Goal: Task Accomplishment & Management: Use online tool/utility

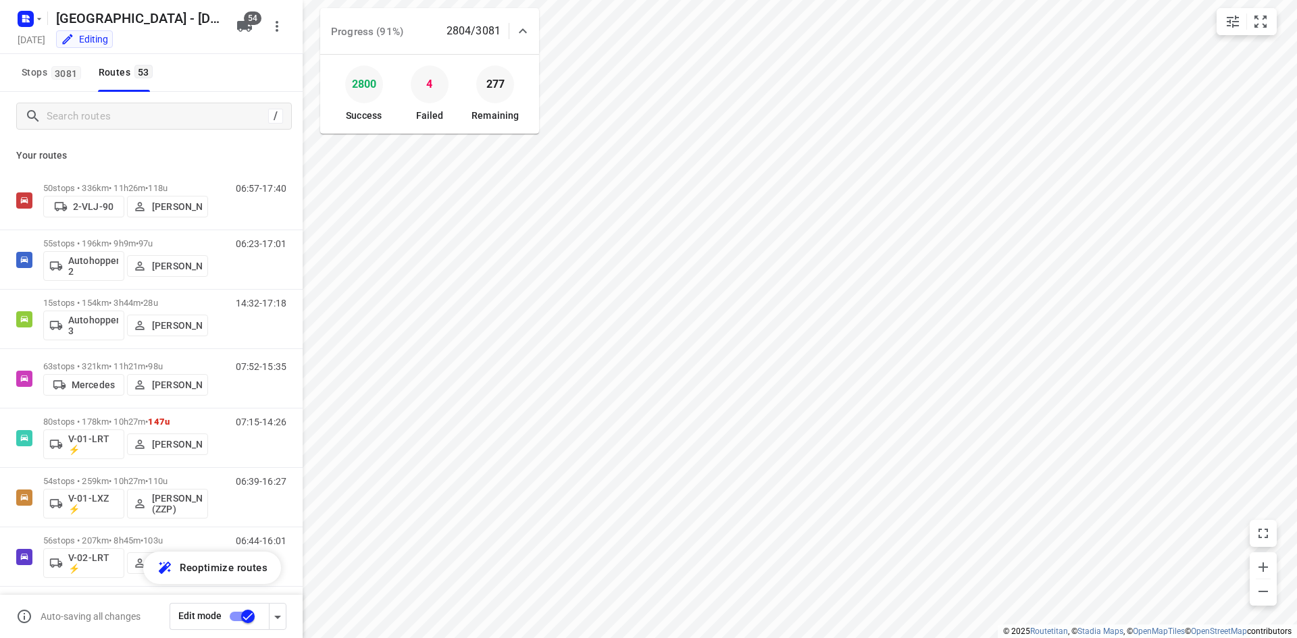
scroll to position [135, 0]
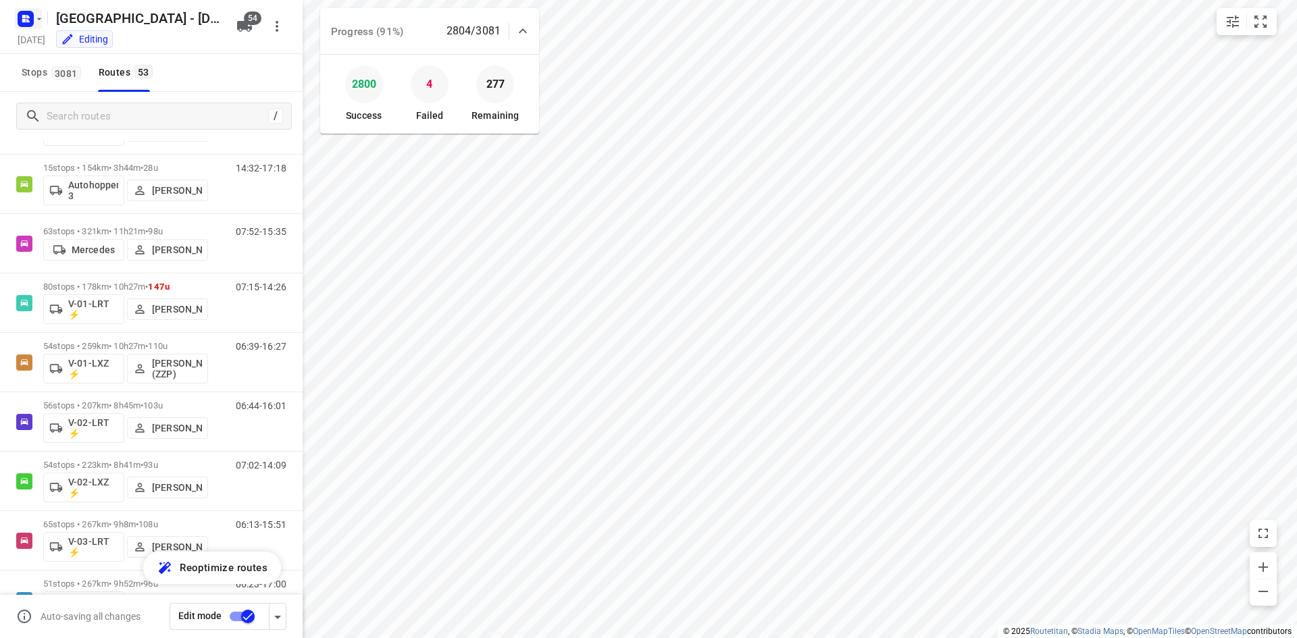
click at [22, 24] on rect "button" at bounding box center [26, 19] width 16 height 16
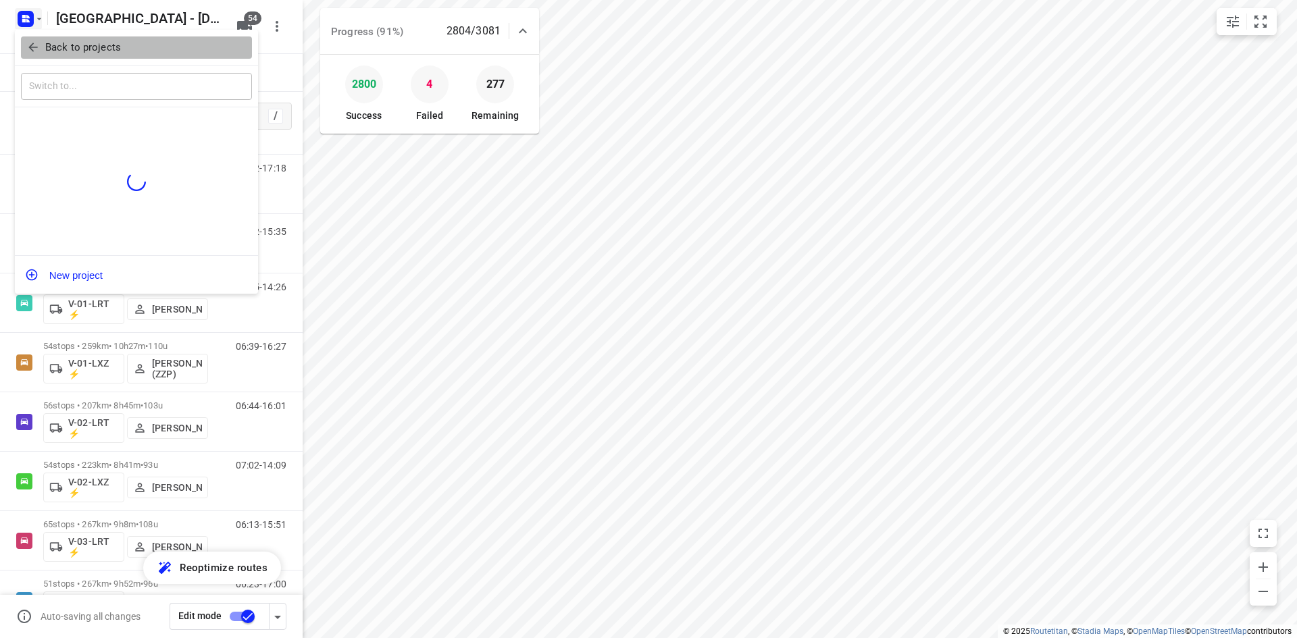
click at [30, 55] on button "Back to projects" at bounding box center [136, 47] width 231 height 22
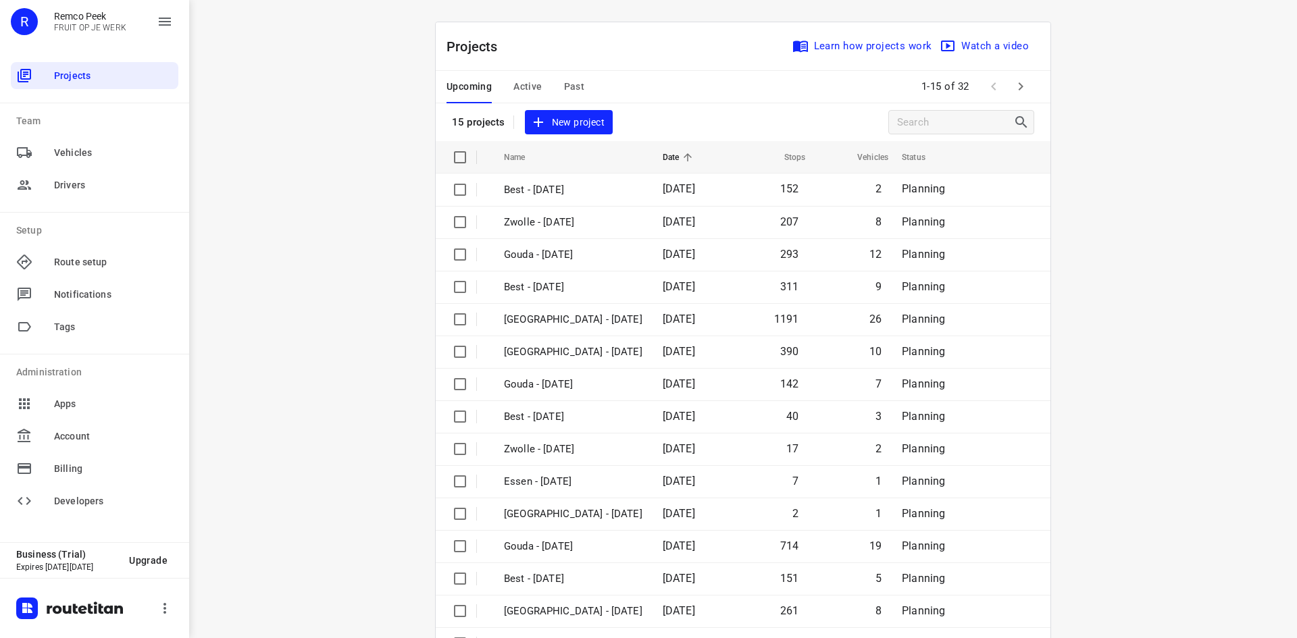
click at [527, 90] on span "Active" at bounding box center [527, 86] width 28 height 17
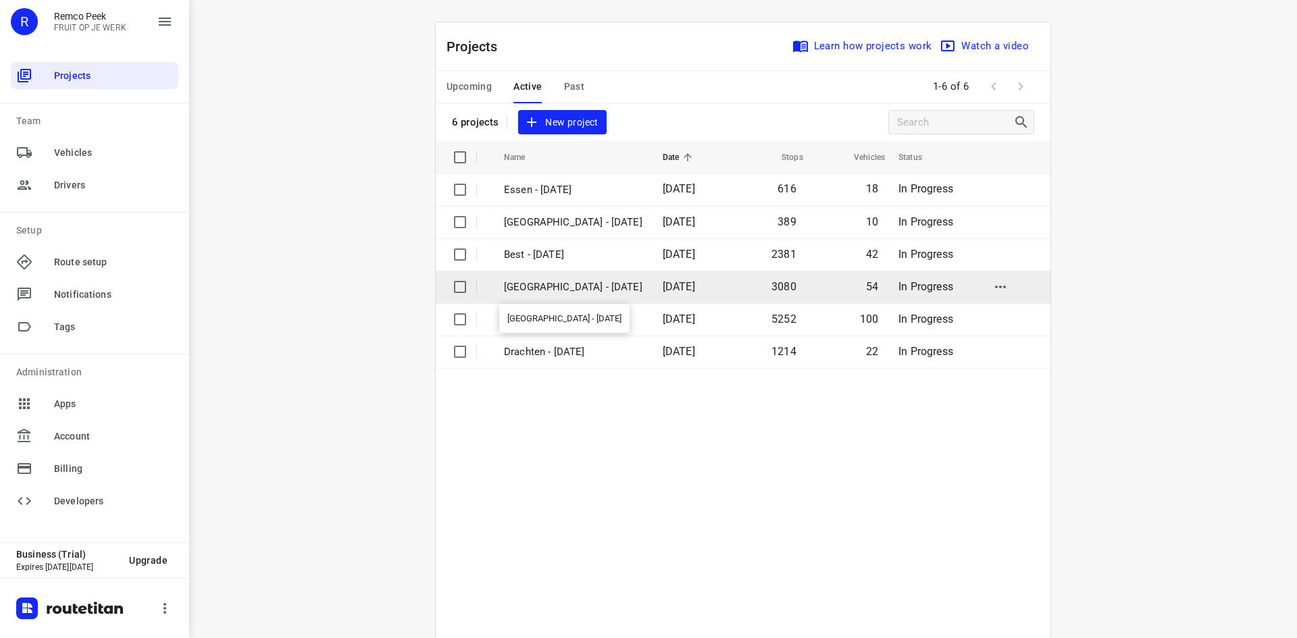
click at [552, 288] on p "[GEOGRAPHIC_DATA] - [DATE]" at bounding box center [573, 288] width 138 height 16
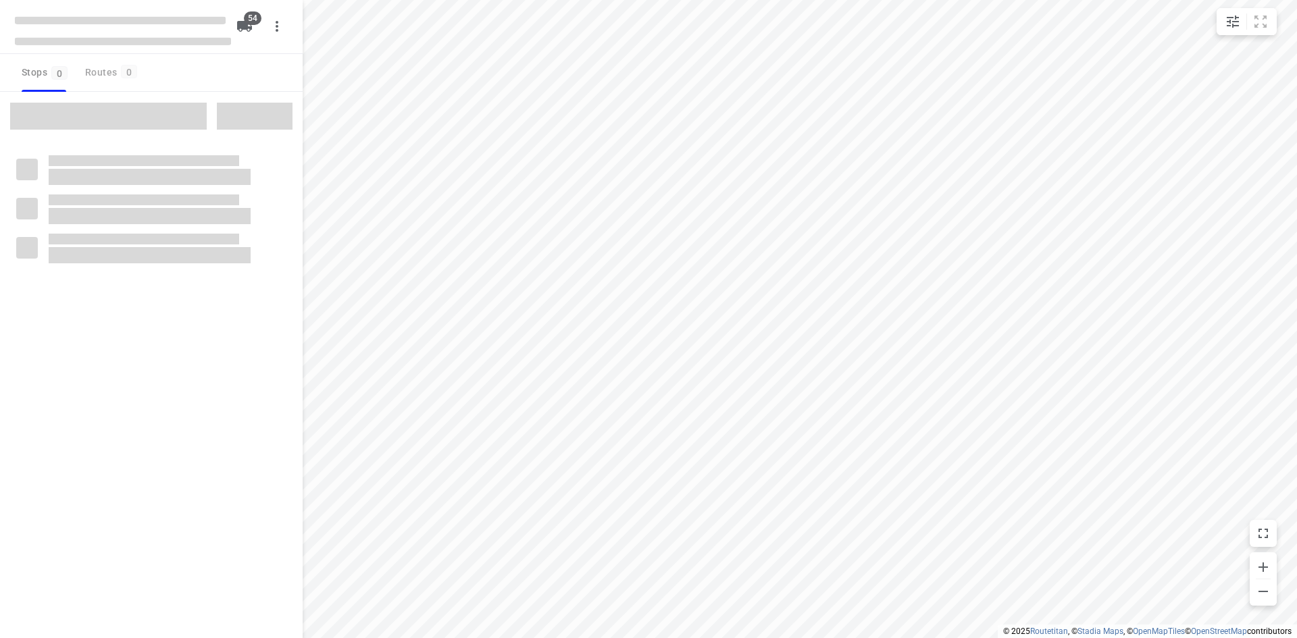
checkbox input "true"
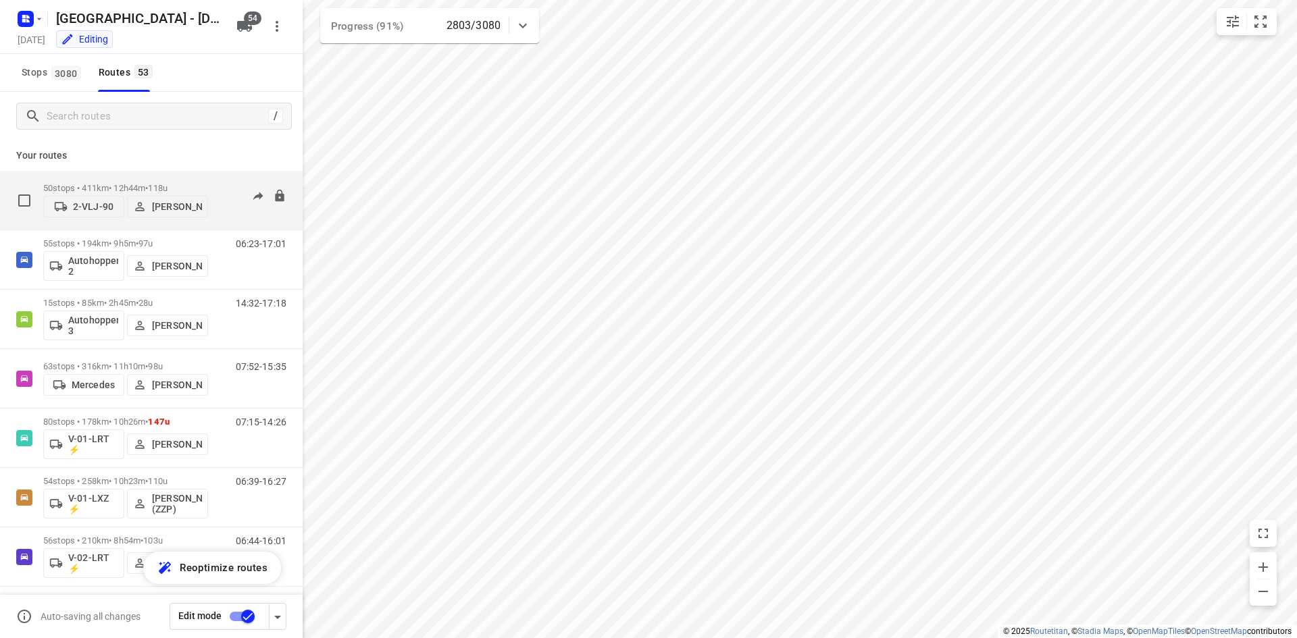
click at [219, 211] on div "06:57-17:40" at bounding box center [253, 203] width 68 height 41
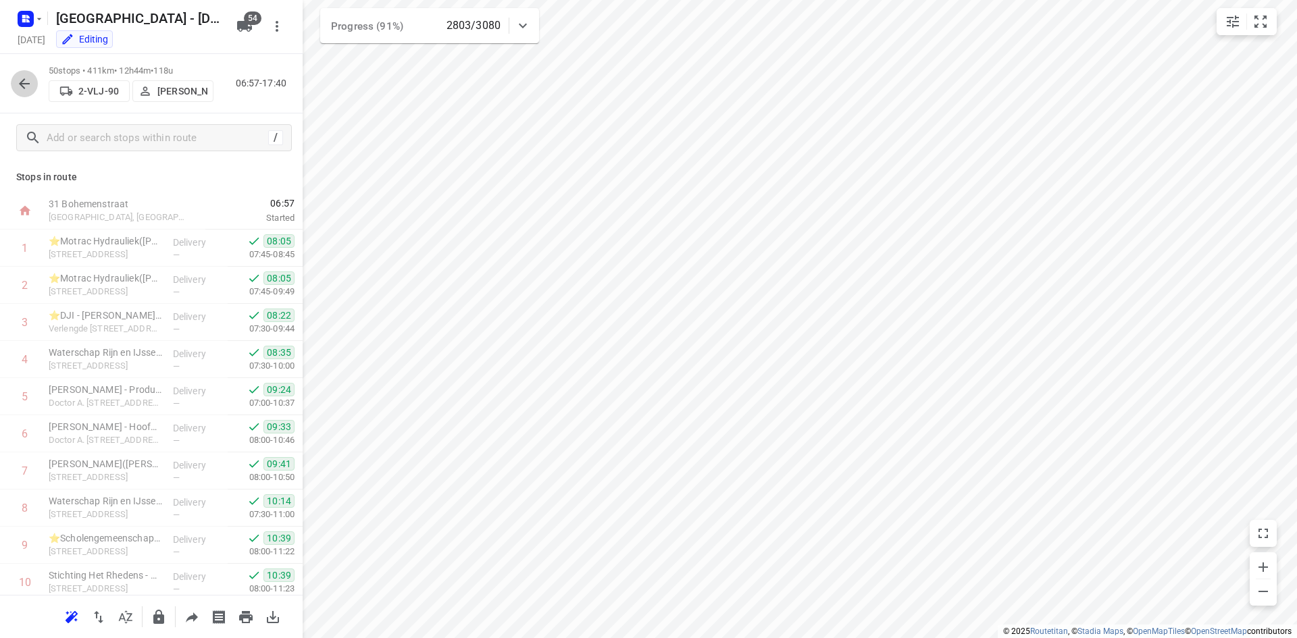
click at [28, 84] on icon "button" at bounding box center [24, 83] width 11 height 11
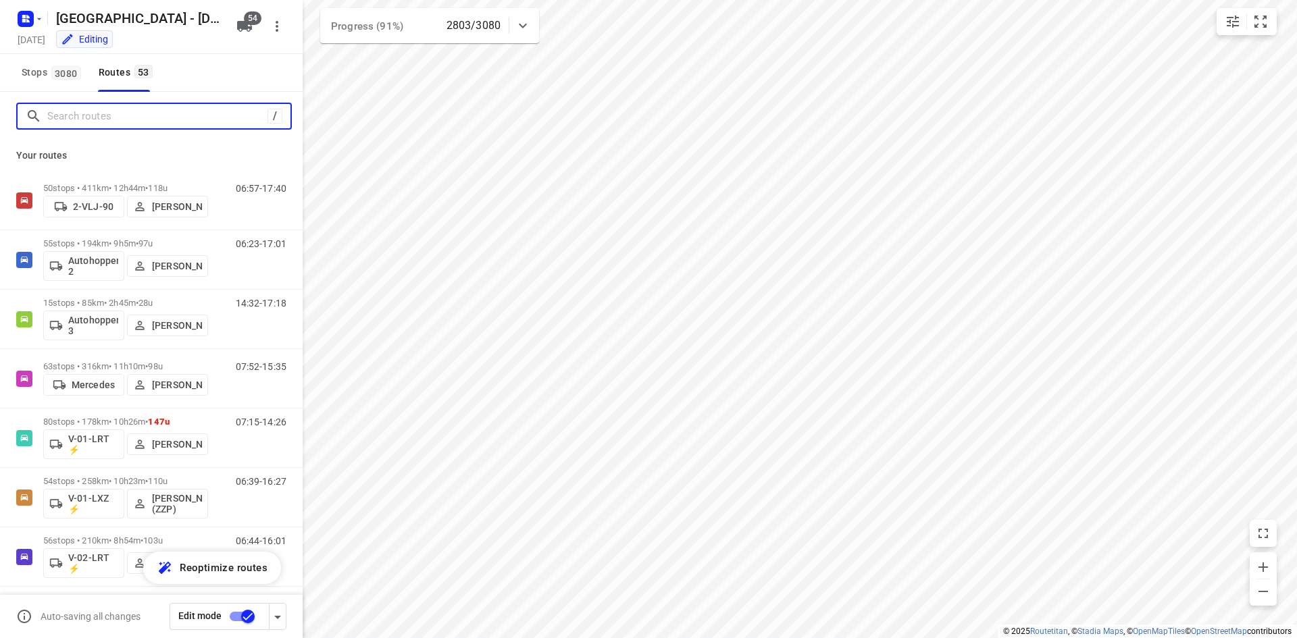
click at [166, 119] on input "Search routes" at bounding box center [157, 116] width 220 height 21
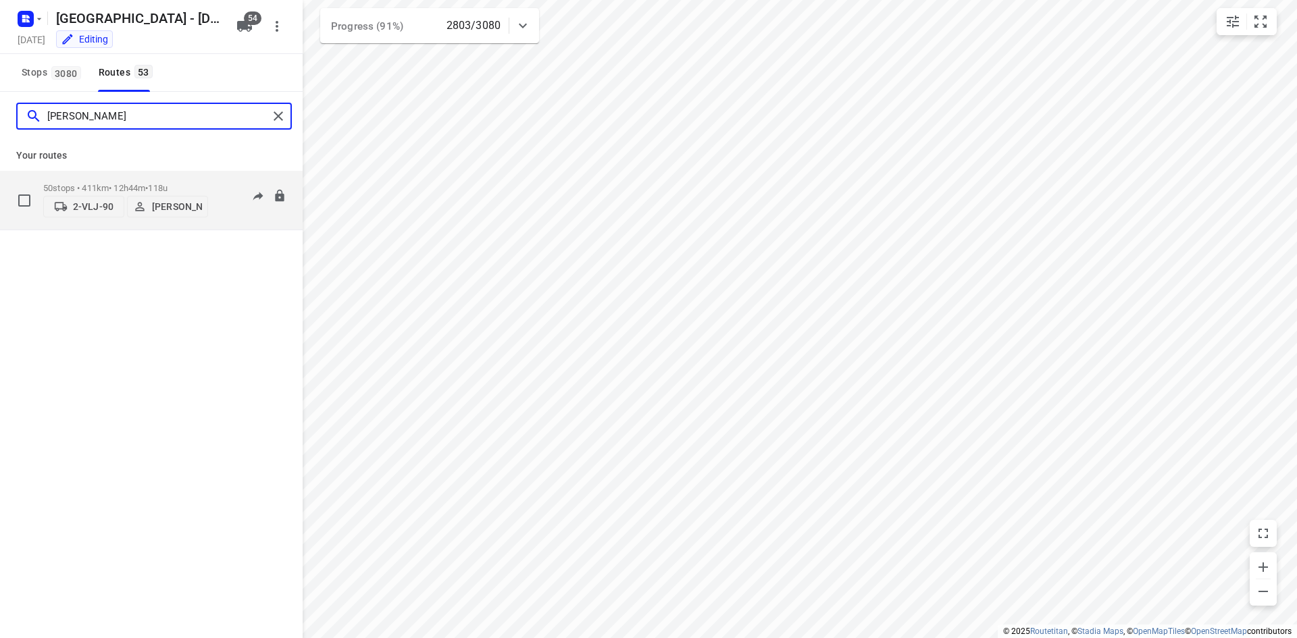
type input "john"
click at [234, 214] on div "06:57-17:40" at bounding box center [253, 203] width 68 height 41
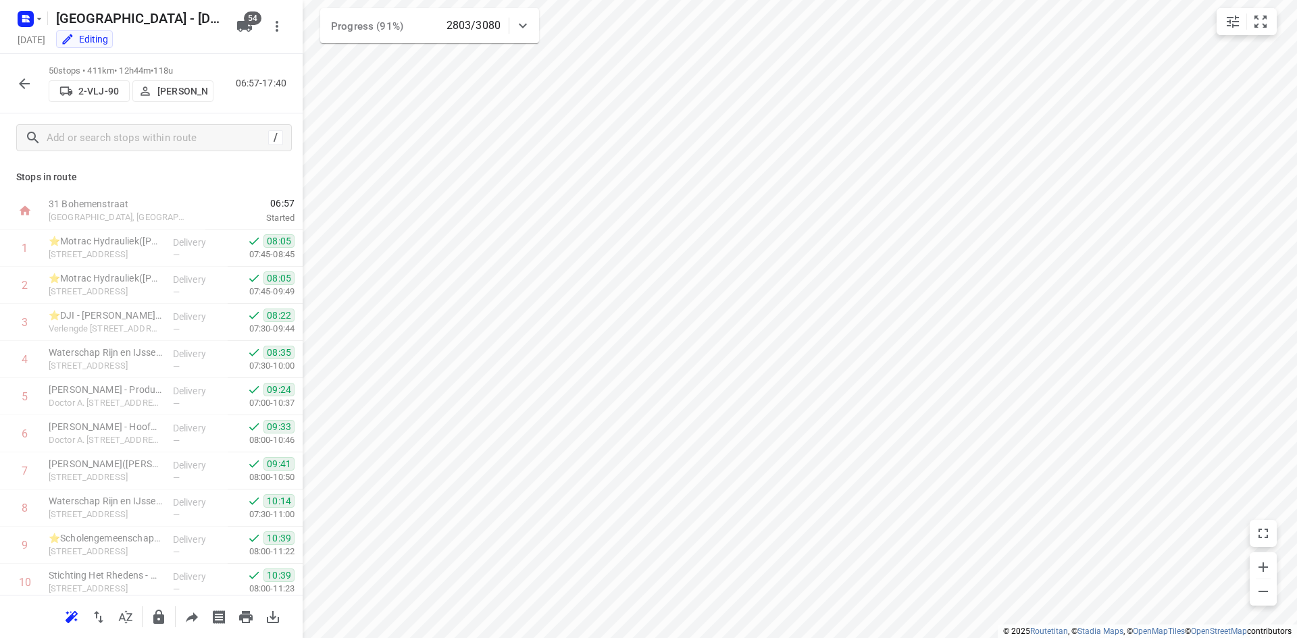
click at [24, 76] on icon "button" at bounding box center [24, 84] width 16 height 16
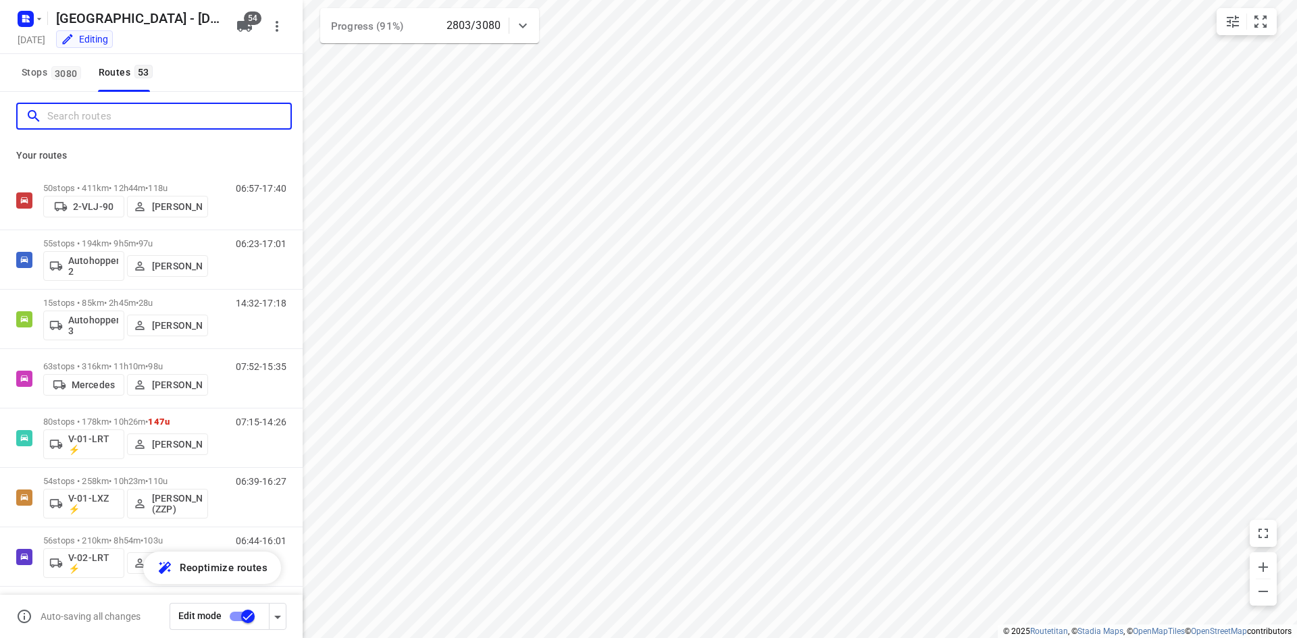
click at [122, 124] on input "Search routes" at bounding box center [168, 116] width 243 height 21
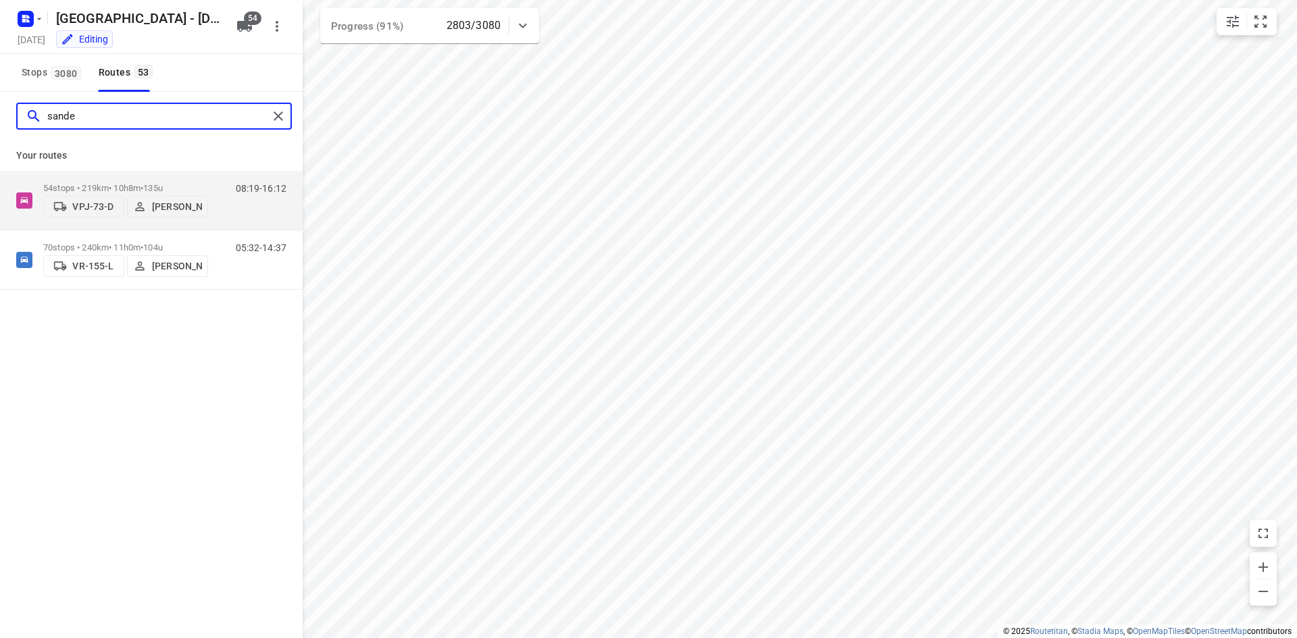
type input "sander"
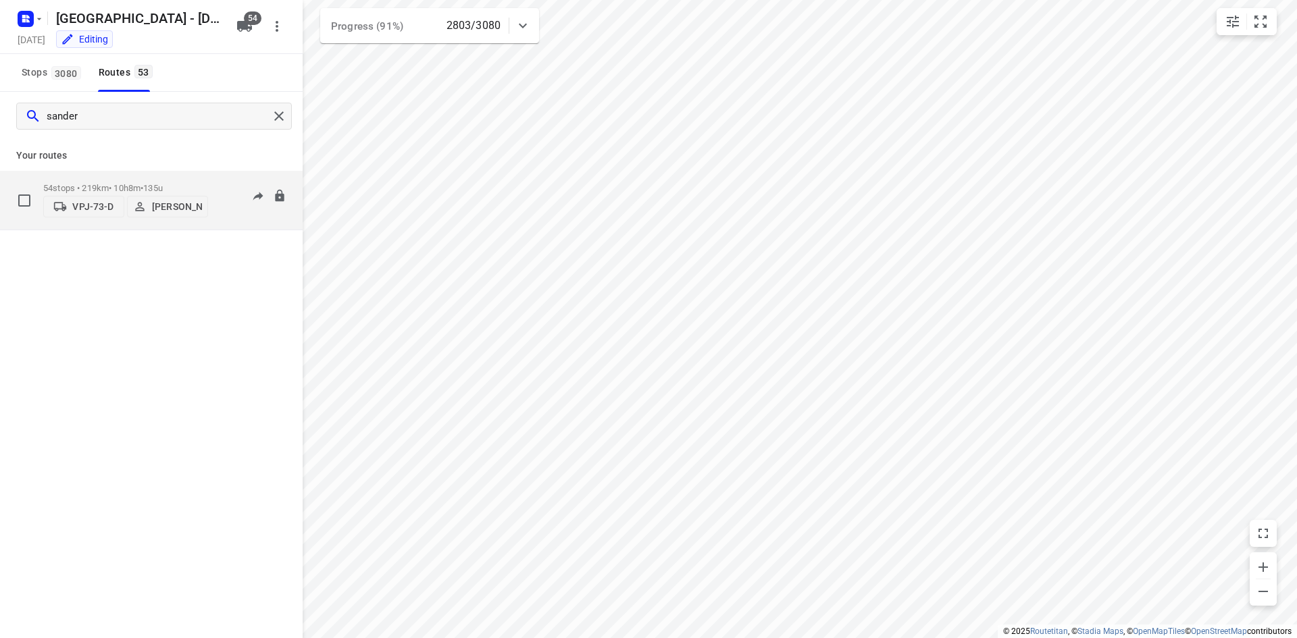
click at [232, 224] on div "08:19-16:12" at bounding box center [253, 203] width 68 height 41
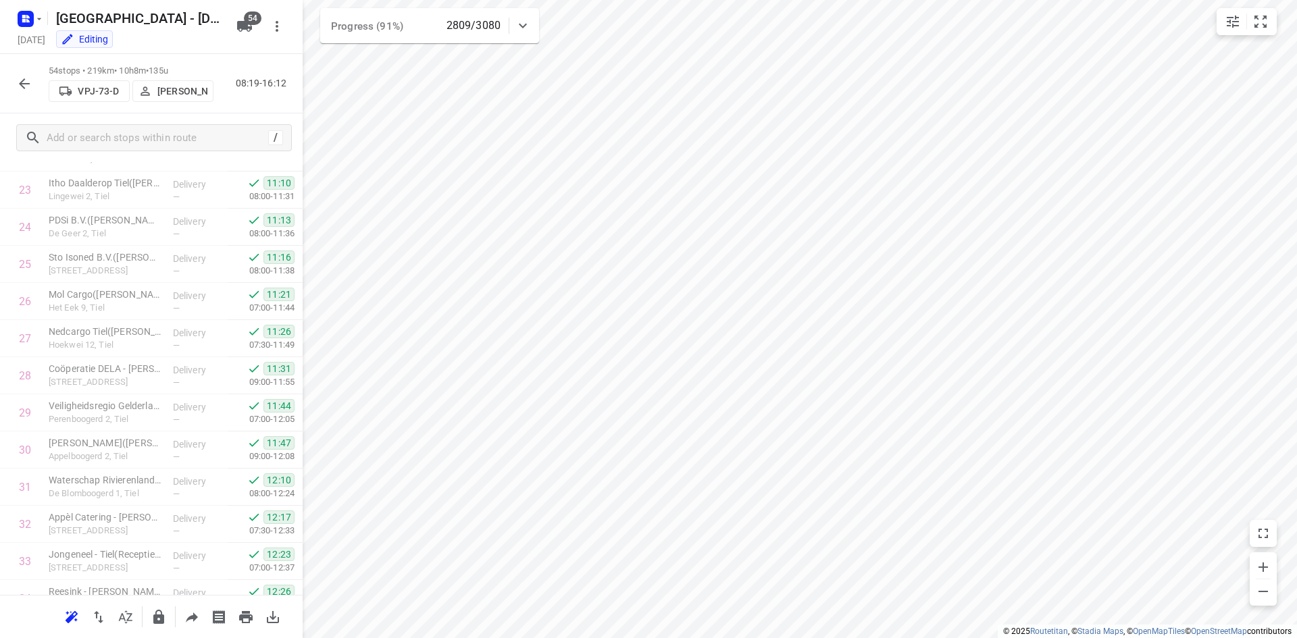
scroll to position [1677, 0]
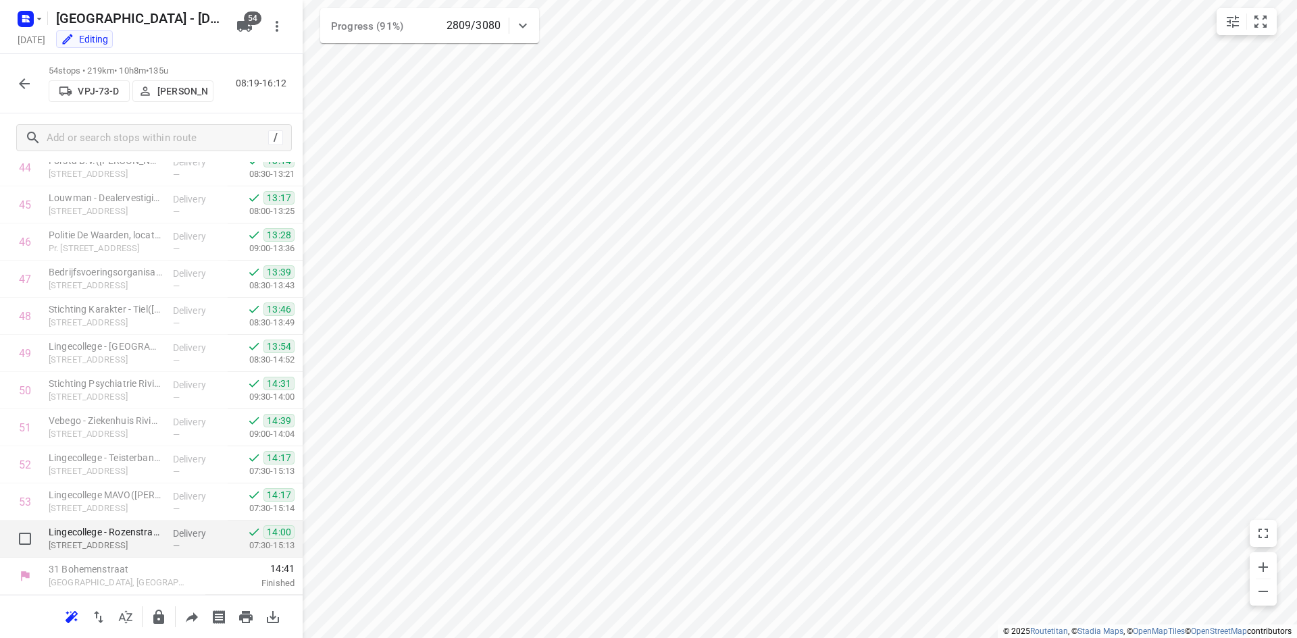
drag, startPoint x: 49, startPoint y: 543, endPoint x: 80, endPoint y: 543, distance: 31.1
click at [81, 543] on p "Rozenstraat 44, Tiel" at bounding box center [105, 546] width 113 height 14
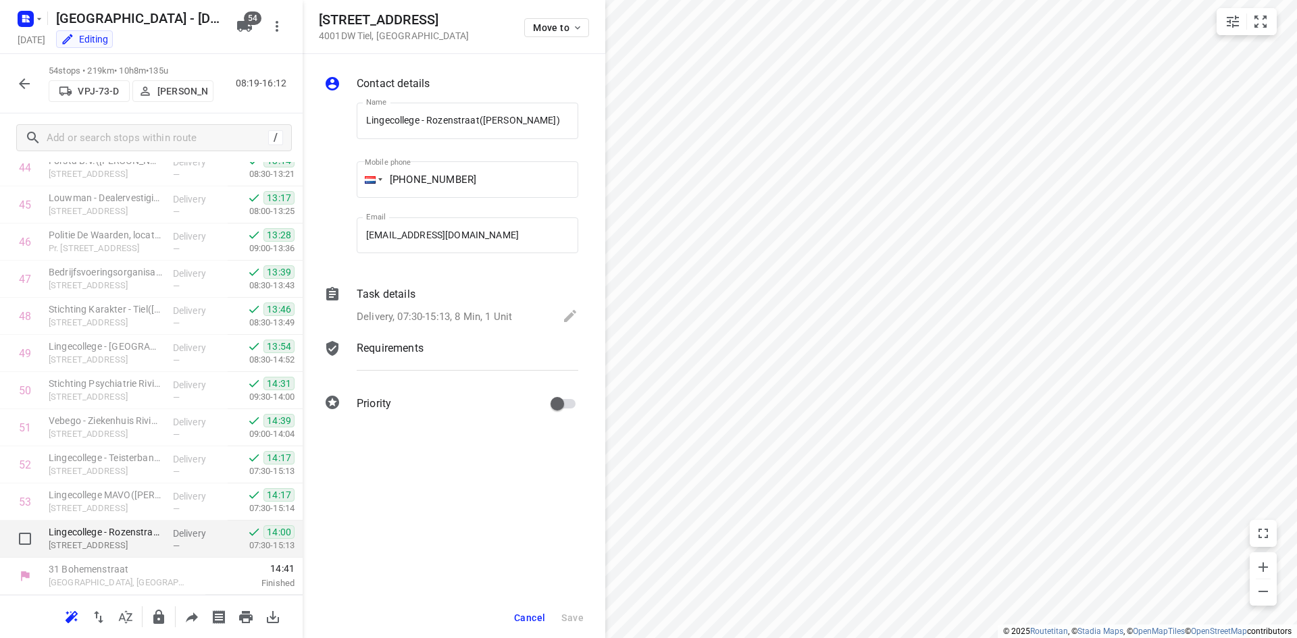
click at [80, 543] on p "Rozenstraat 44, Tiel" at bounding box center [105, 546] width 113 height 14
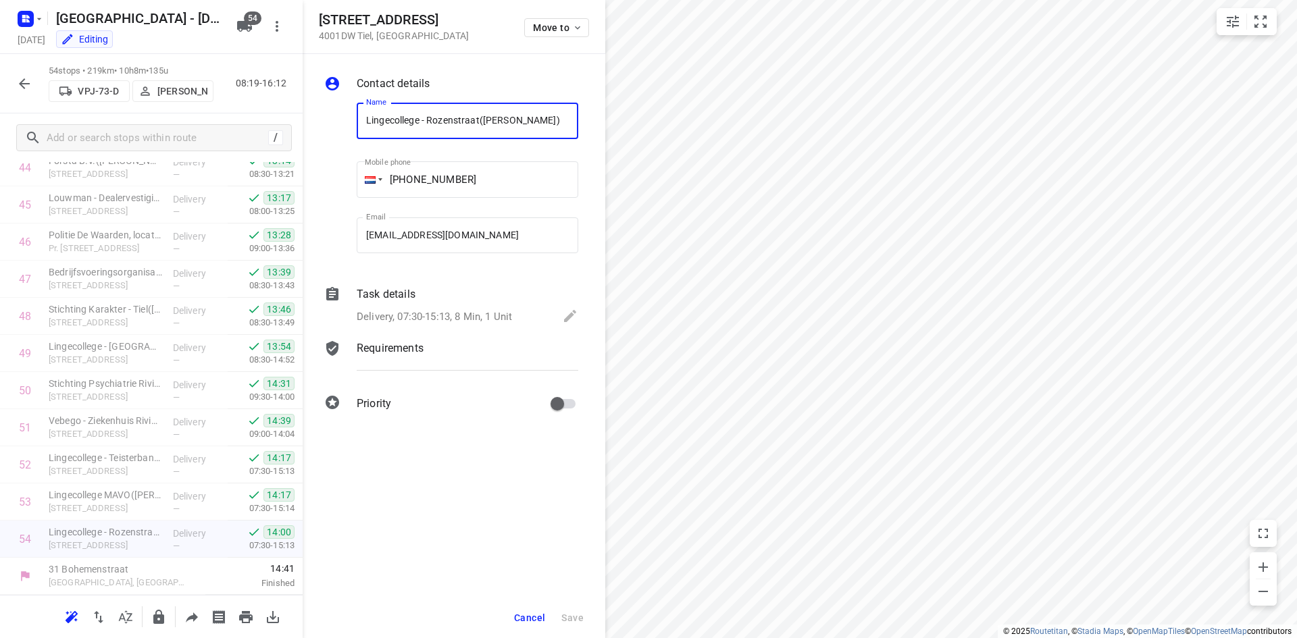
click at [407, 317] on p "Delivery, 07:30-15:13, 8 Min, 1 Unit" at bounding box center [434, 317] width 155 height 16
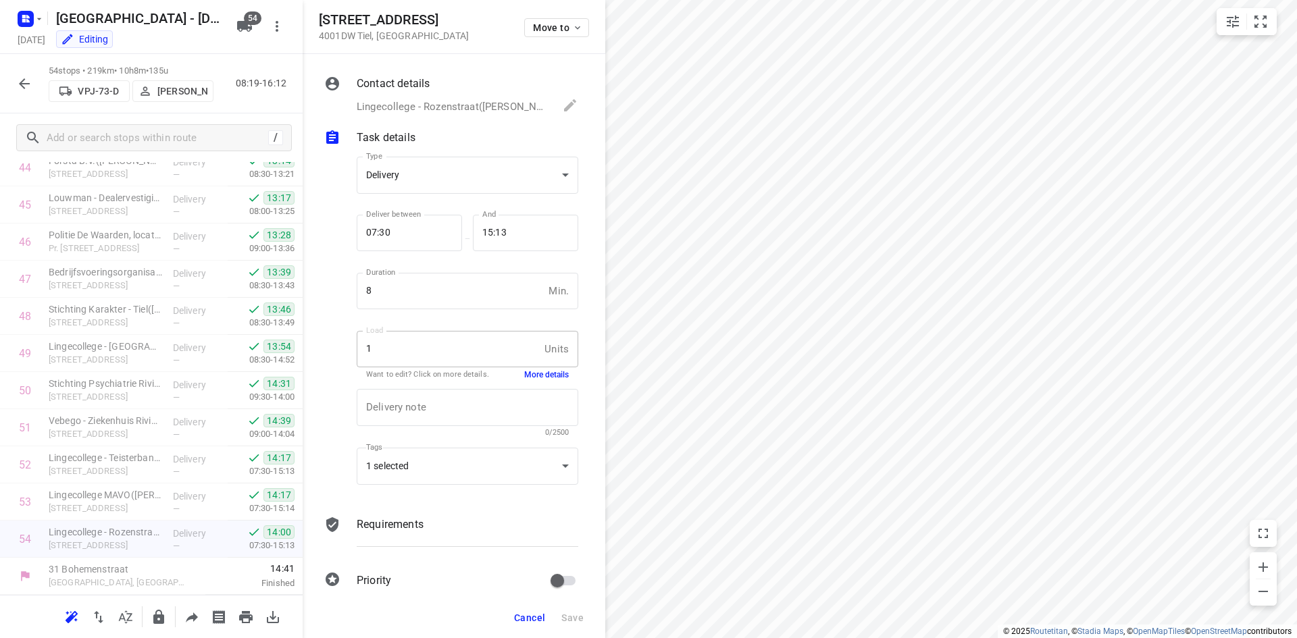
click at [454, 105] on p "Lingecollege - Rozenstraat(Jolande Agema), +0344-614341, delivery+6467695@fruit…" at bounding box center [453, 107] width 192 height 16
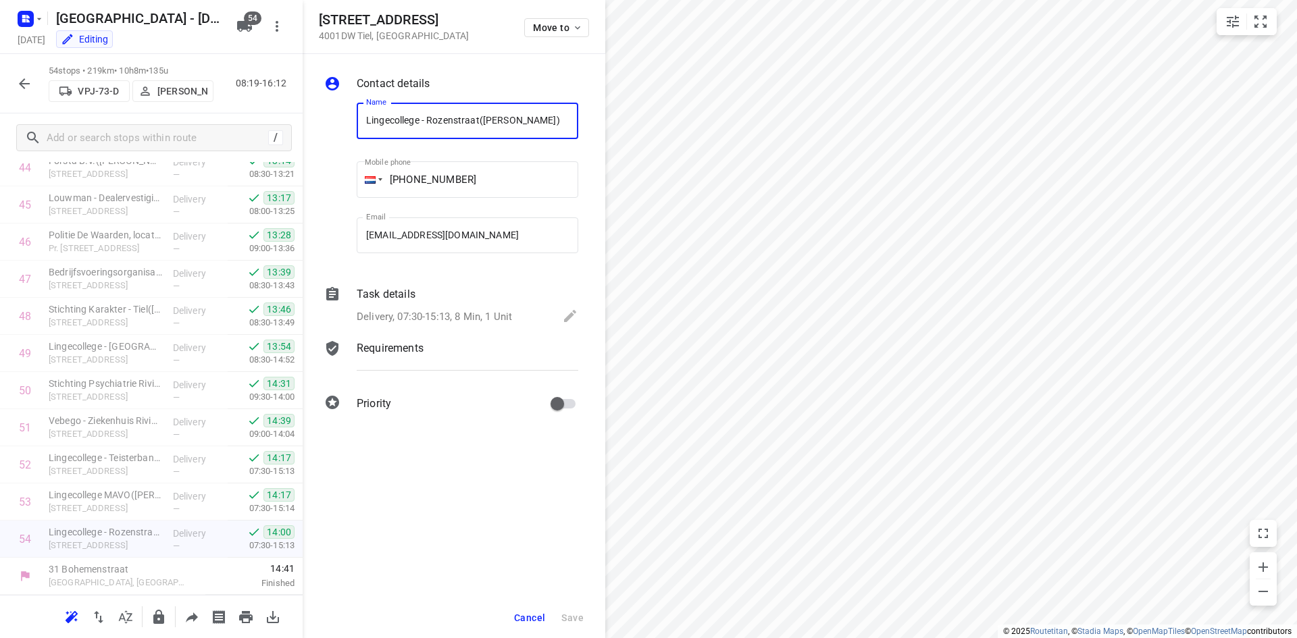
drag, startPoint x: 428, startPoint y: 116, endPoint x: 477, endPoint y: 122, distance: 49.0
click at [477, 122] on input "Lingecollege - Rozenstraat(Jolande Agema)" at bounding box center [467, 121] width 221 height 36
drag, startPoint x: 480, startPoint y: 119, endPoint x: 428, endPoint y: 118, distance: 52.0
click at [428, 118] on input "Lingecollege - Rozenstraat(Jolande Agema)" at bounding box center [467, 121] width 221 height 36
drag, startPoint x: 454, startPoint y: 32, endPoint x: 463, endPoint y: 70, distance: 38.7
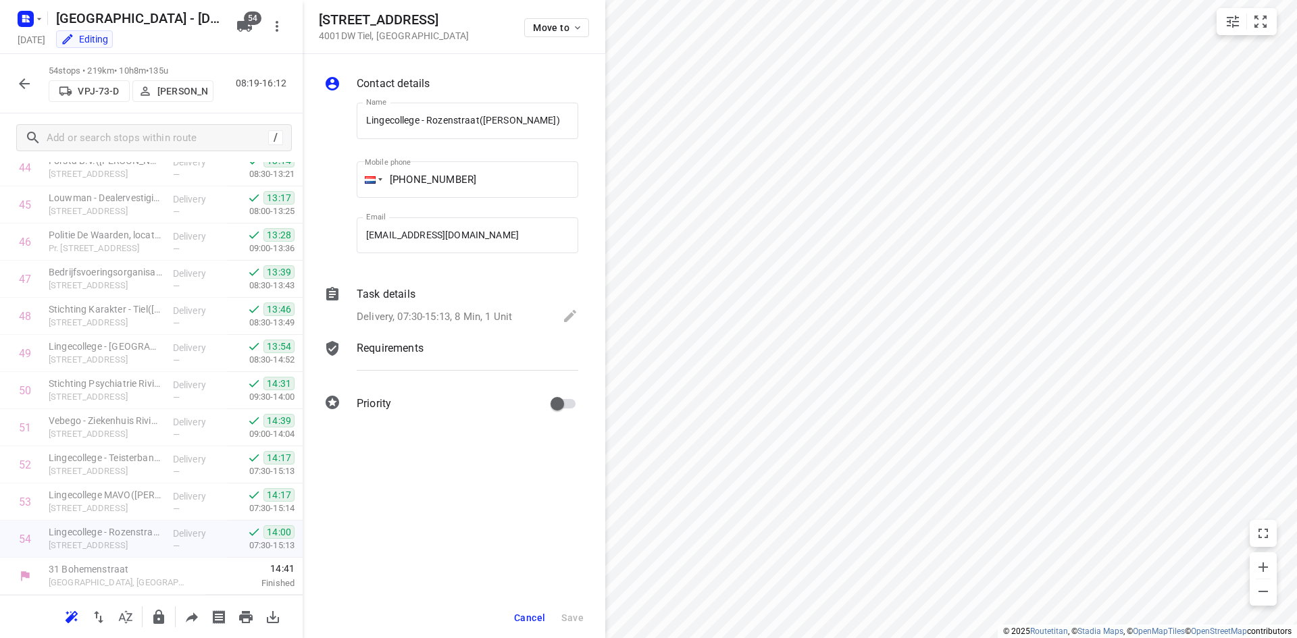
click at [454, 32] on div "Rozenstraat 44 4001DW Tiel , Netherlands Move to" at bounding box center [454, 26] width 270 height 29
click at [531, 610] on button "Cancel" at bounding box center [529, 618] width 42 height 24
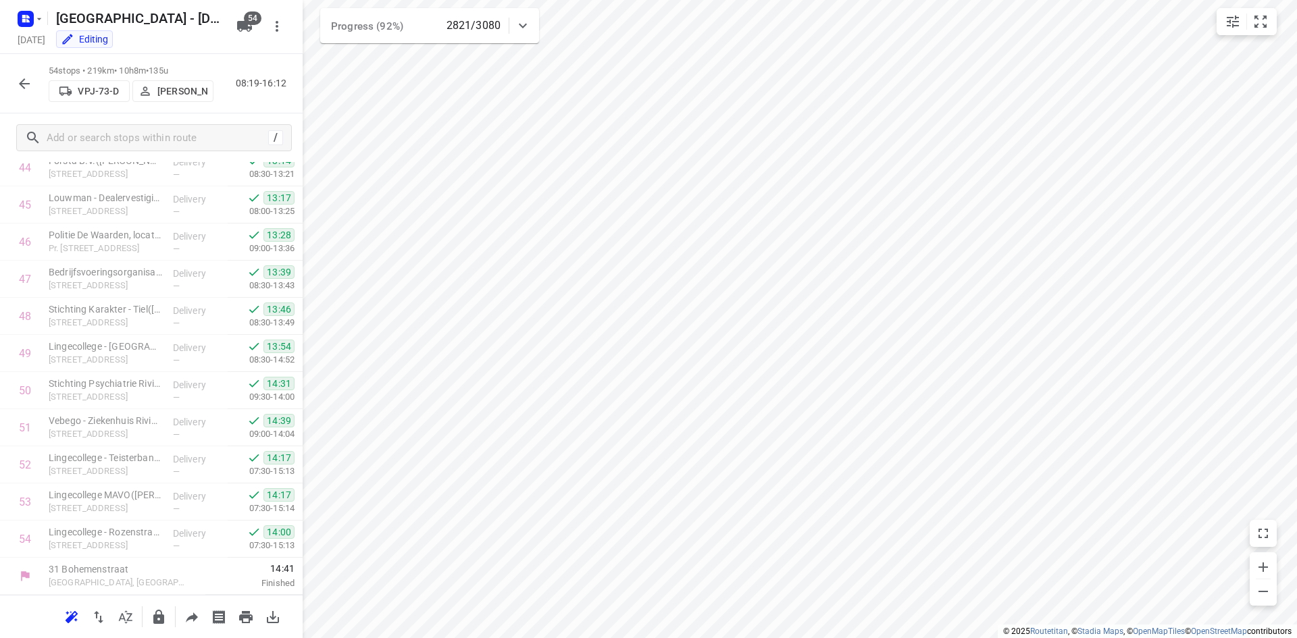
click at [29, 80] on icon "button" at bounding box center [24, 84] width 16 height 16
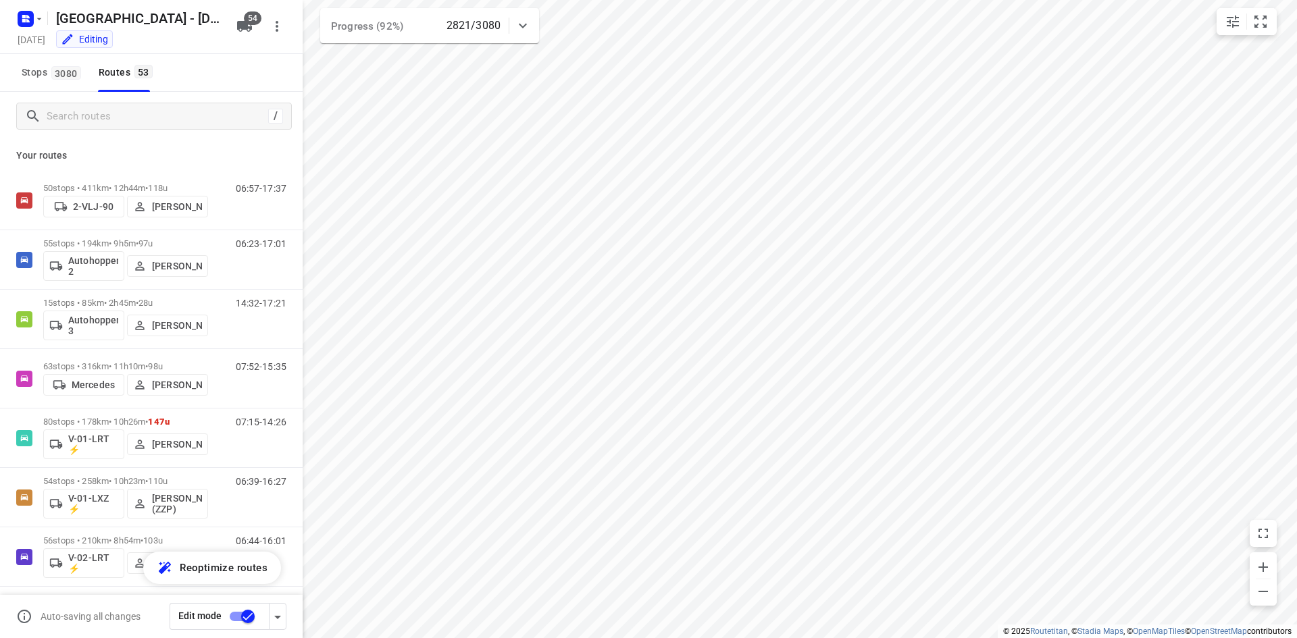
click at [201, 74] on div "Stops 3080 Routes 53" at bounding box center [151, 73] width 303 height 38
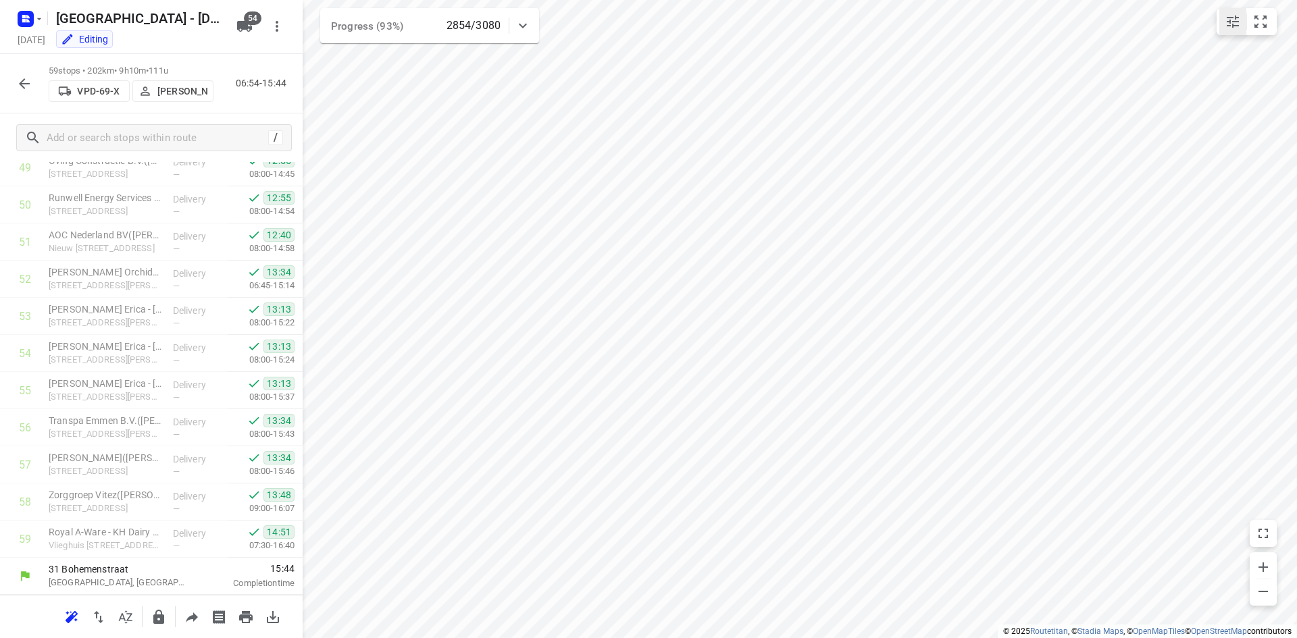
scroll to position [1863, 0]
click at [14, 84] on button "button" at bounding box center [24, 83] width 27 height 27
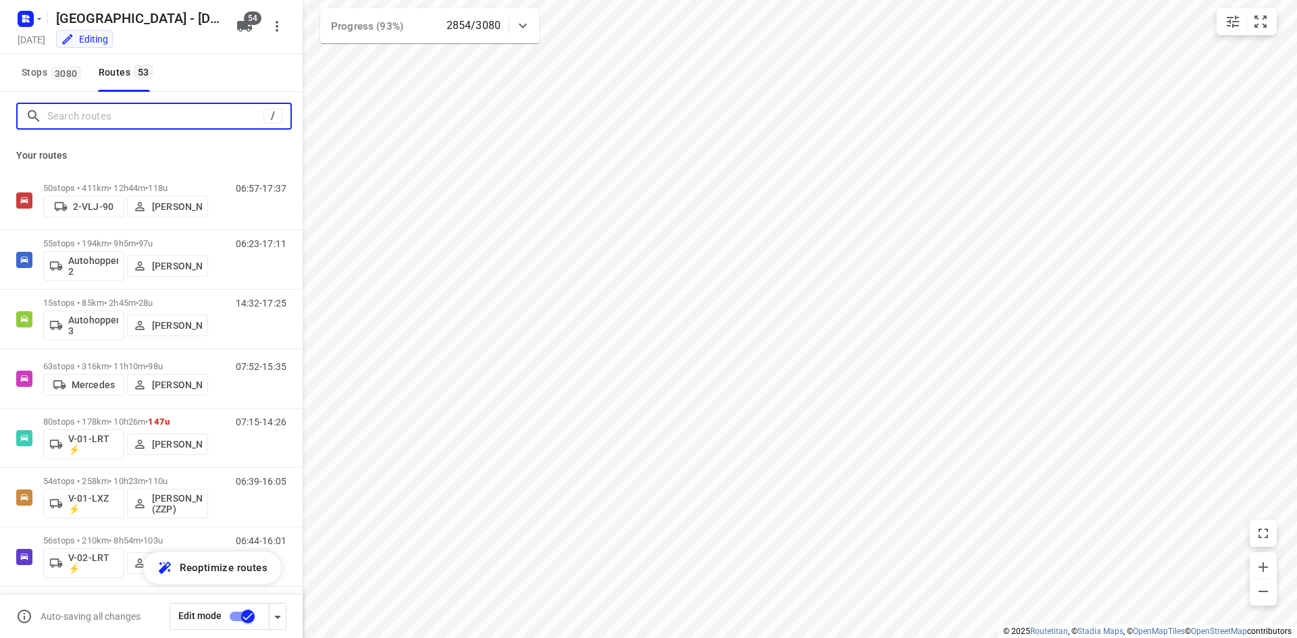
click at [149, 113] on input "Search routes" at bounding box center [155, 116] width 216 height 21
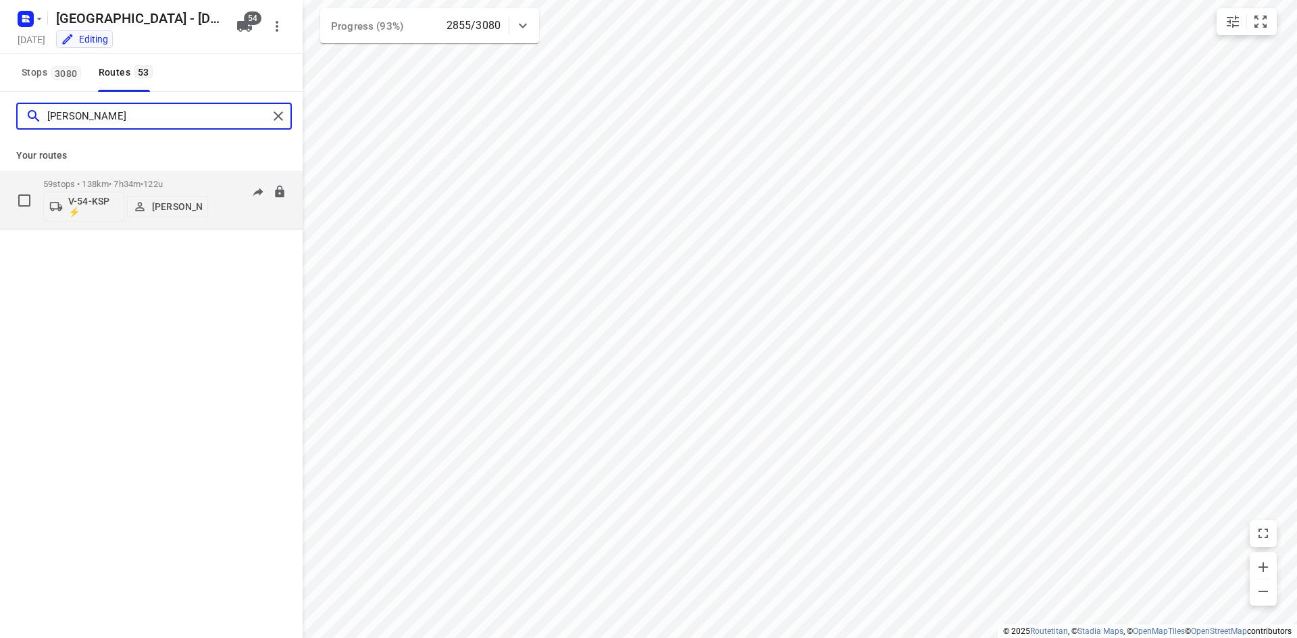
type input "kevin"
click at [221, 213] on div "06:58-15:03" at bounding box center [253, 203] width 68 height 49
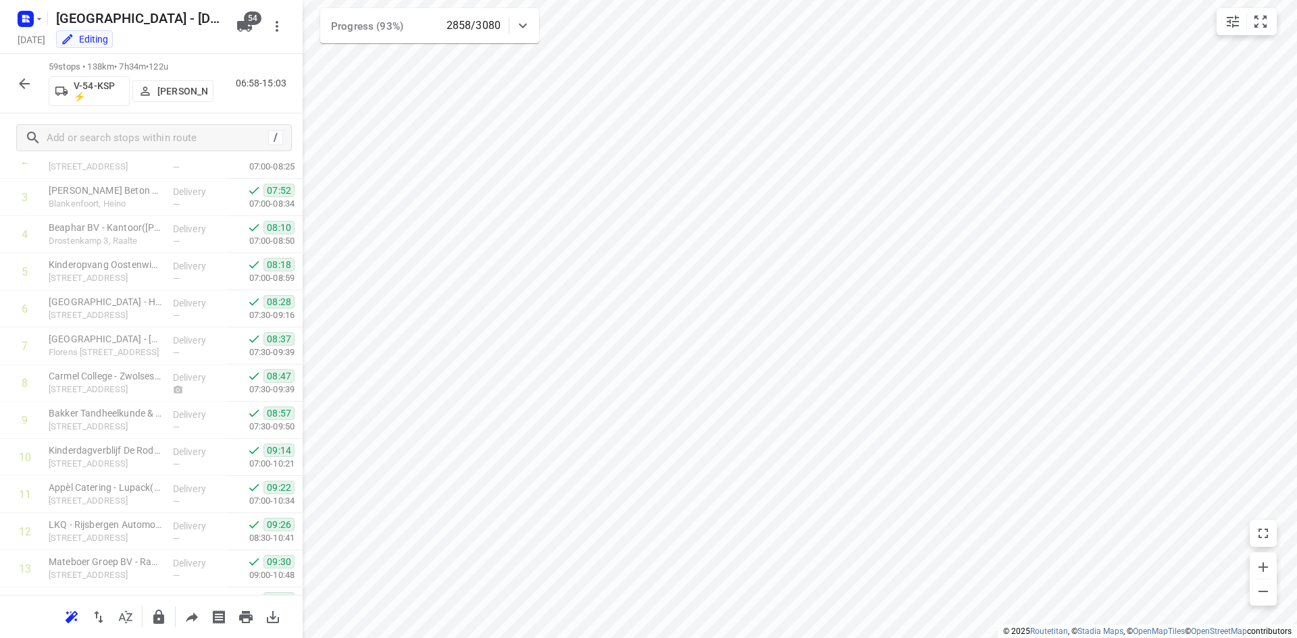
scroll to position [0, 0]
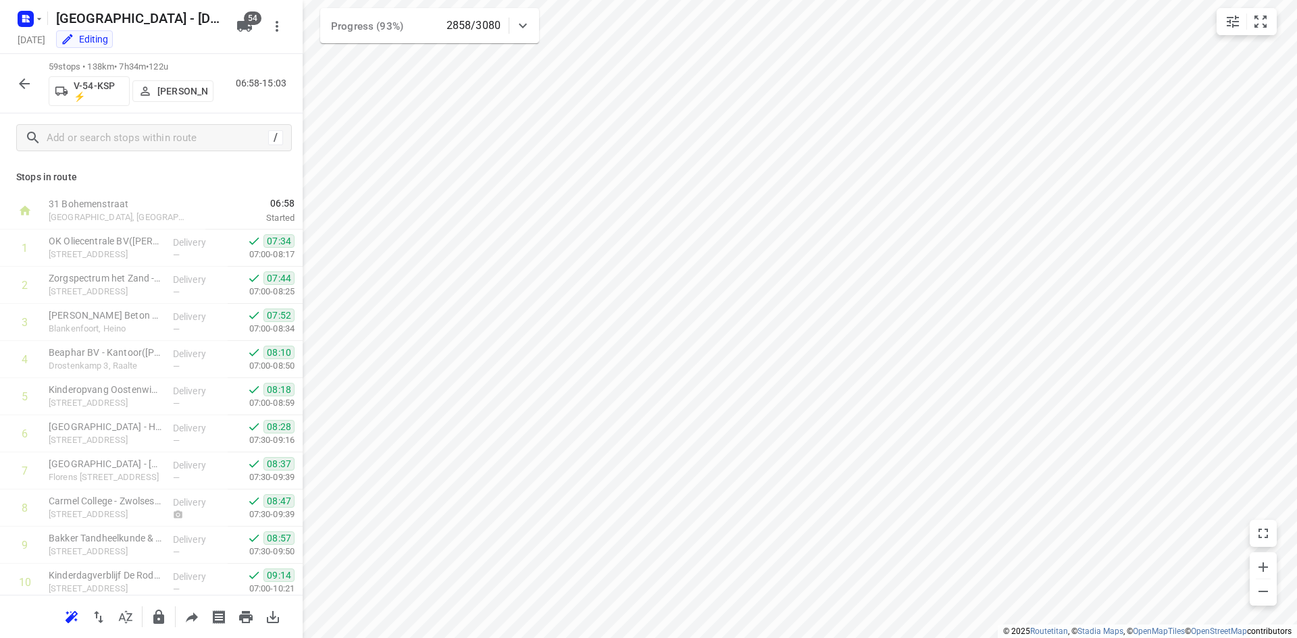
click at [259, 111] on div "59 stops • 138km • 7h34m • 122u V-54-KSP ⚡ Kevin Kroesse 06:58-15:03" at bounding box center [151, 83] width 303 height 59
click at [262, 112] on div "59 stops • 138km • 7h34m • 122u V-54-KSP ⚡ Kevin Kroesse 06:58-15:03" at bounding box center [151, 83] width 303 height 59
click at [229, 164] on div "Stops in route 31 Bohemenstraat Zwolle, Netherlands 06:58 Started 1 OK Oliecent…" at bounding box center [151, 378] width 303 height 433
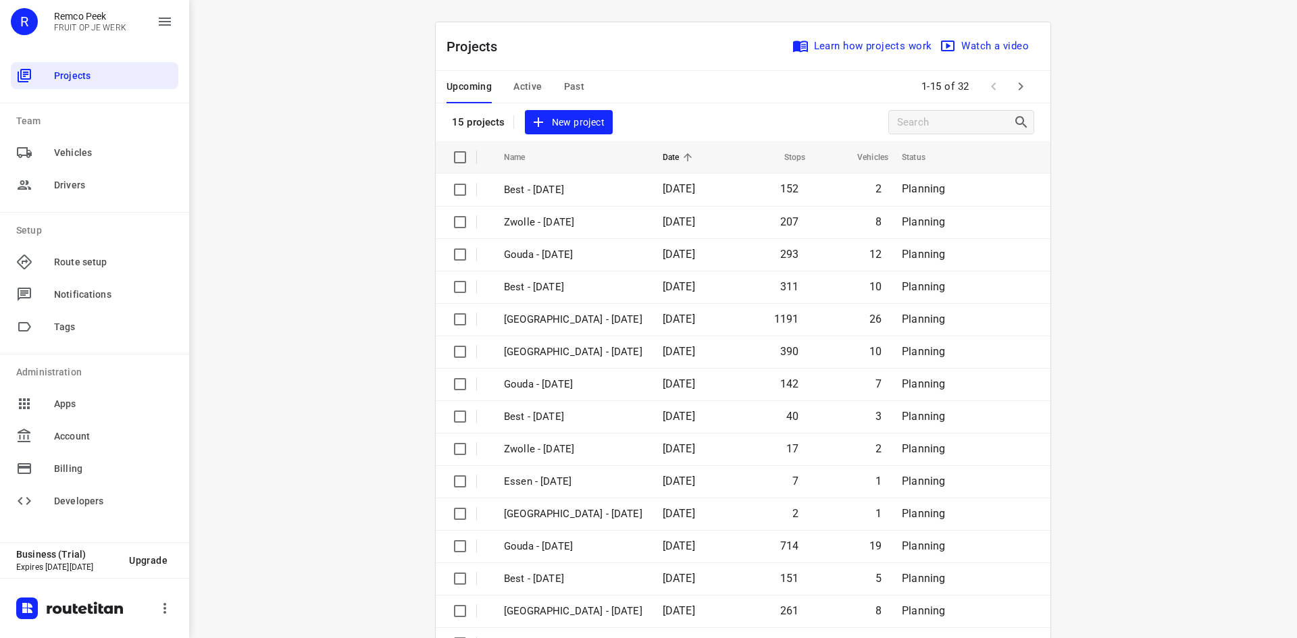
click at [522, 82] on span "Active" at bounding box center [527, 86] width 28 height 17
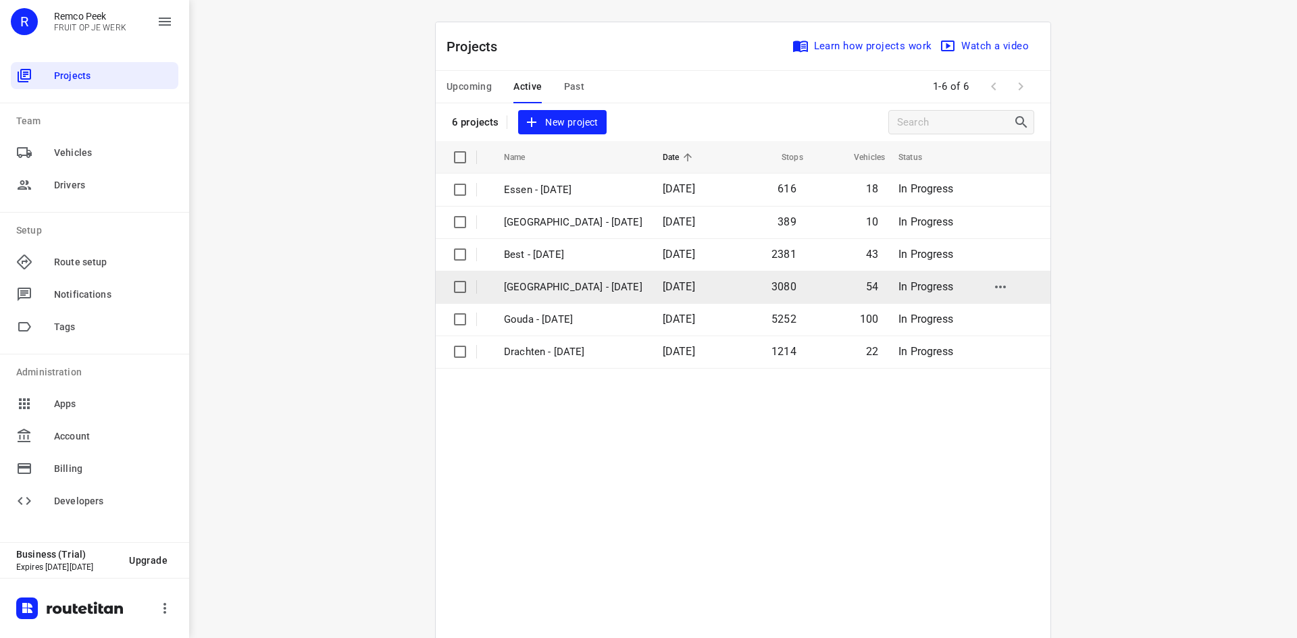
click at [543, 289] on p "[GEOGRAPHIC_DATA] - [DATE]" at bounding box center [573, 288] width 138 height 16
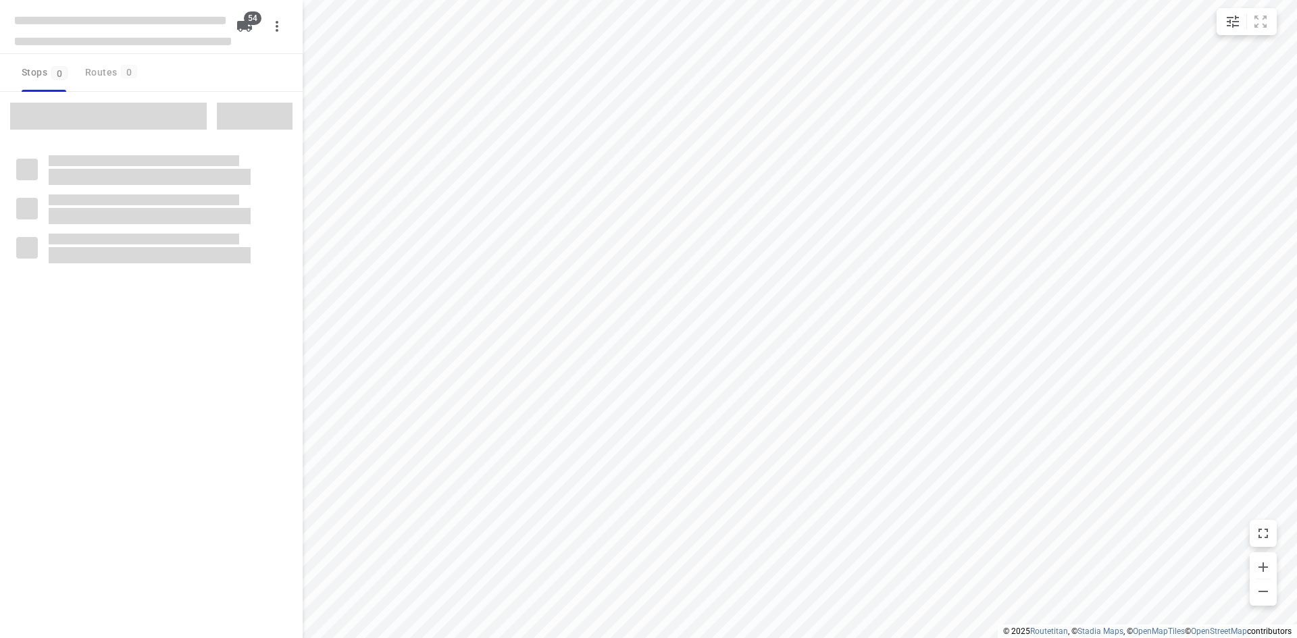
checkbox input "true"
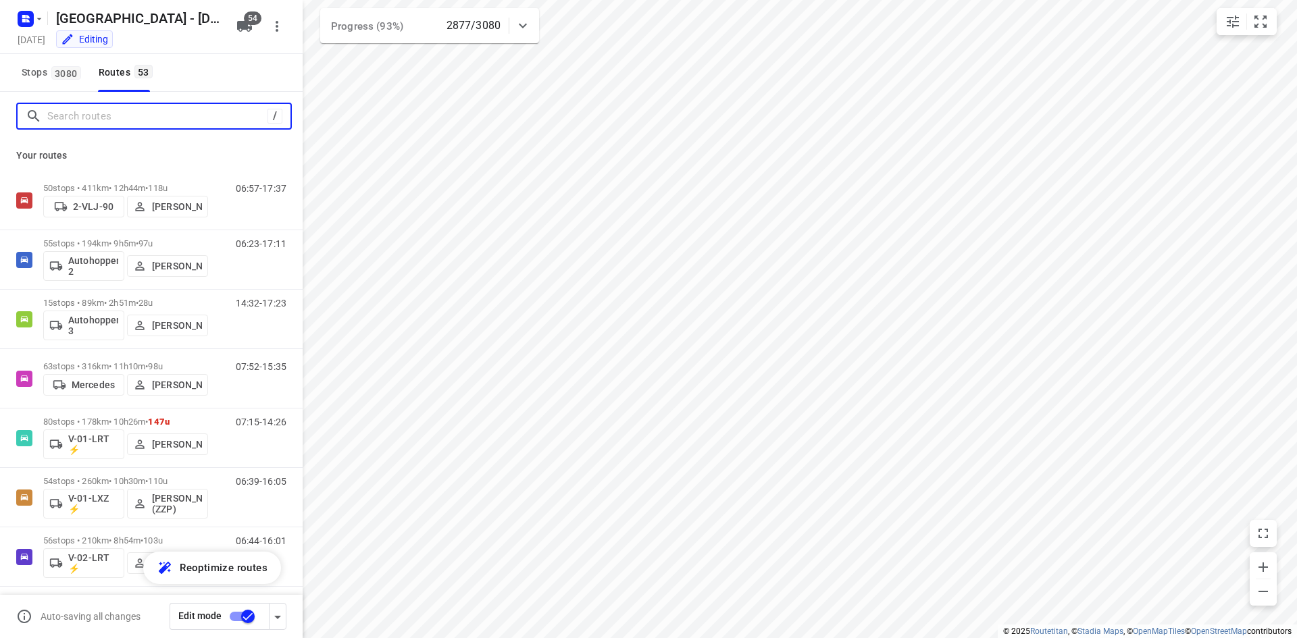
click at [153, 119] on input "Search routes" at bounding box center [157, 116] width 220 height 21
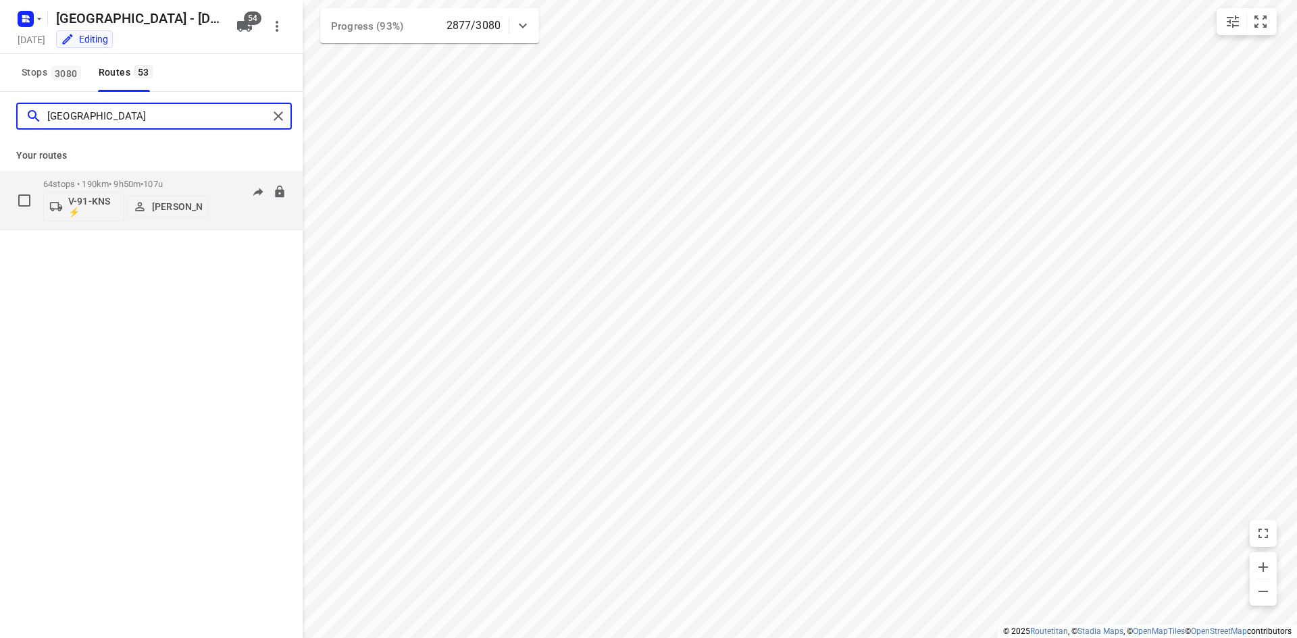
type input "[GEOGRAPHIC_DATA]"
click at [250, 213] on div "06:58-17:48" at bounding box center [253, 203] width 68 height 49
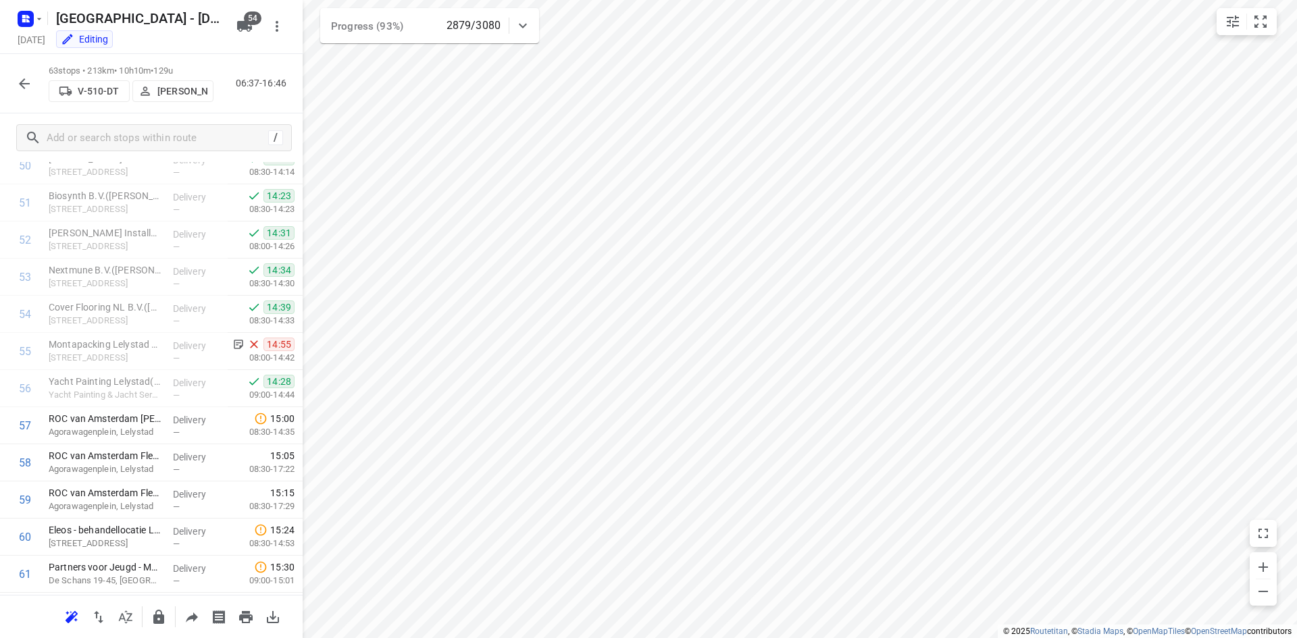
scroll to position [2012, 0]
